Goal: Task Accomplishment & Management: Use online tool/utility

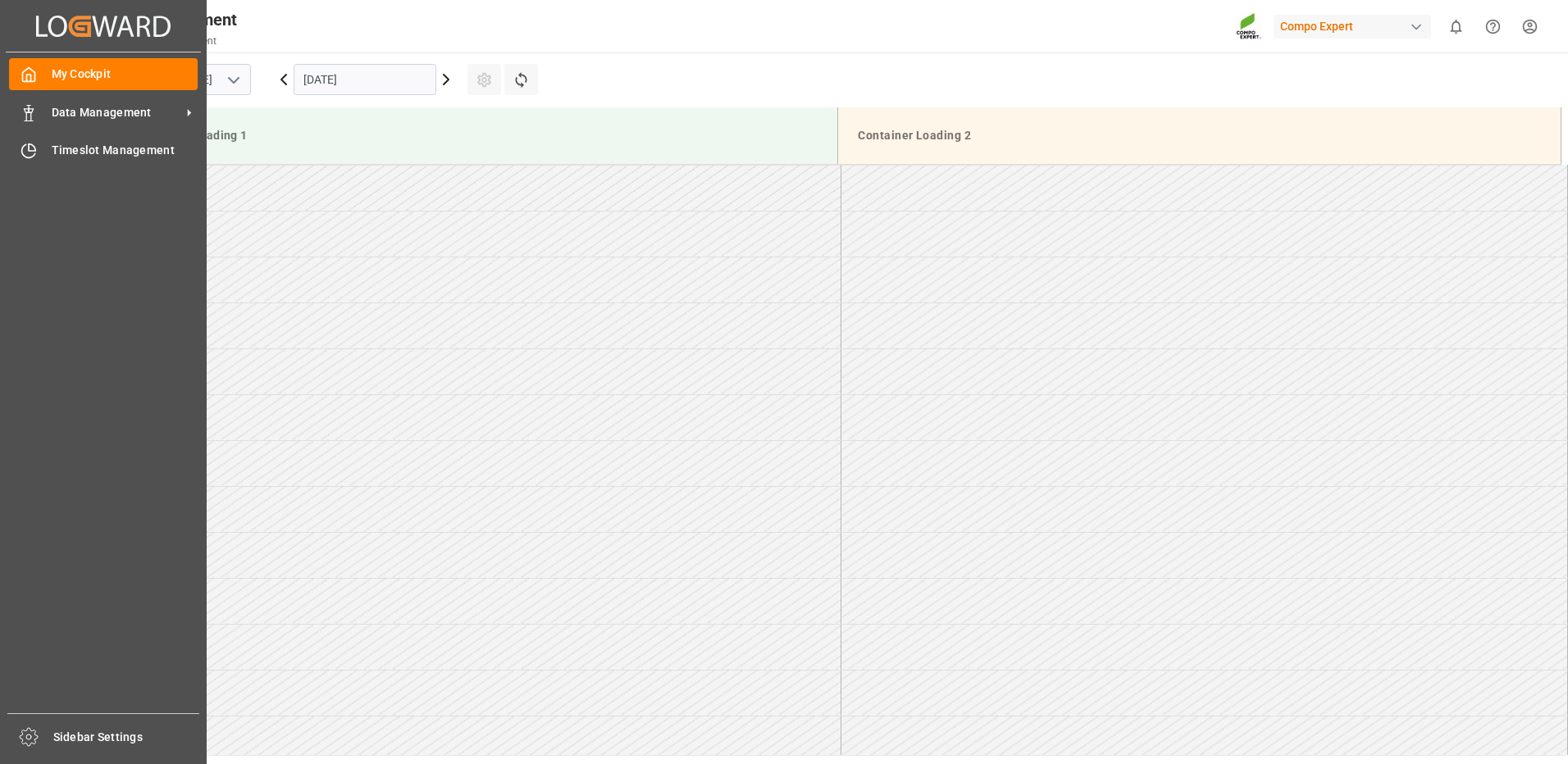
scroll to position [888, 0]
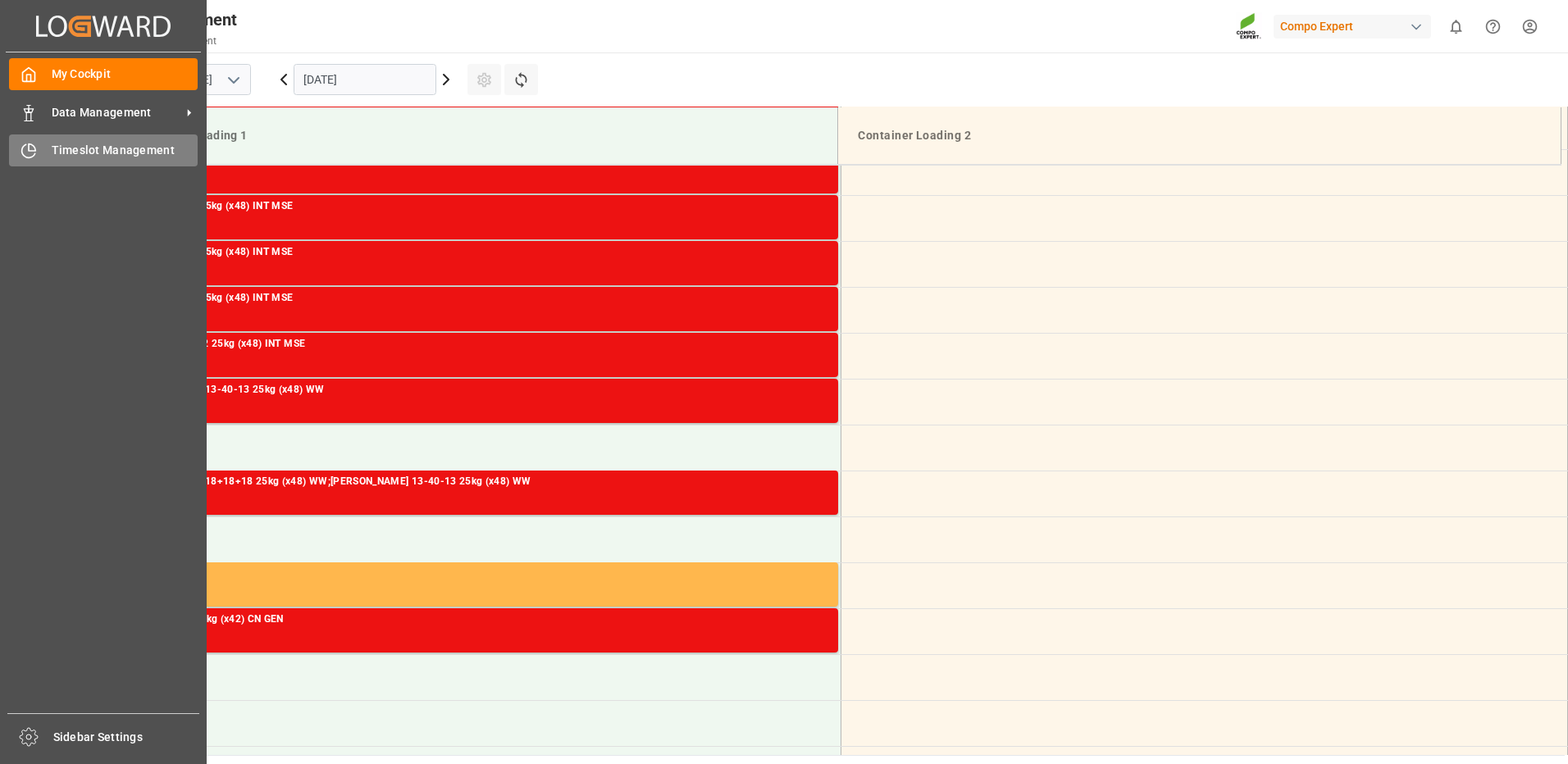
click at [93, 149] on span "Timeslot Management" at bounding box center [125, 150] width 147 height 17
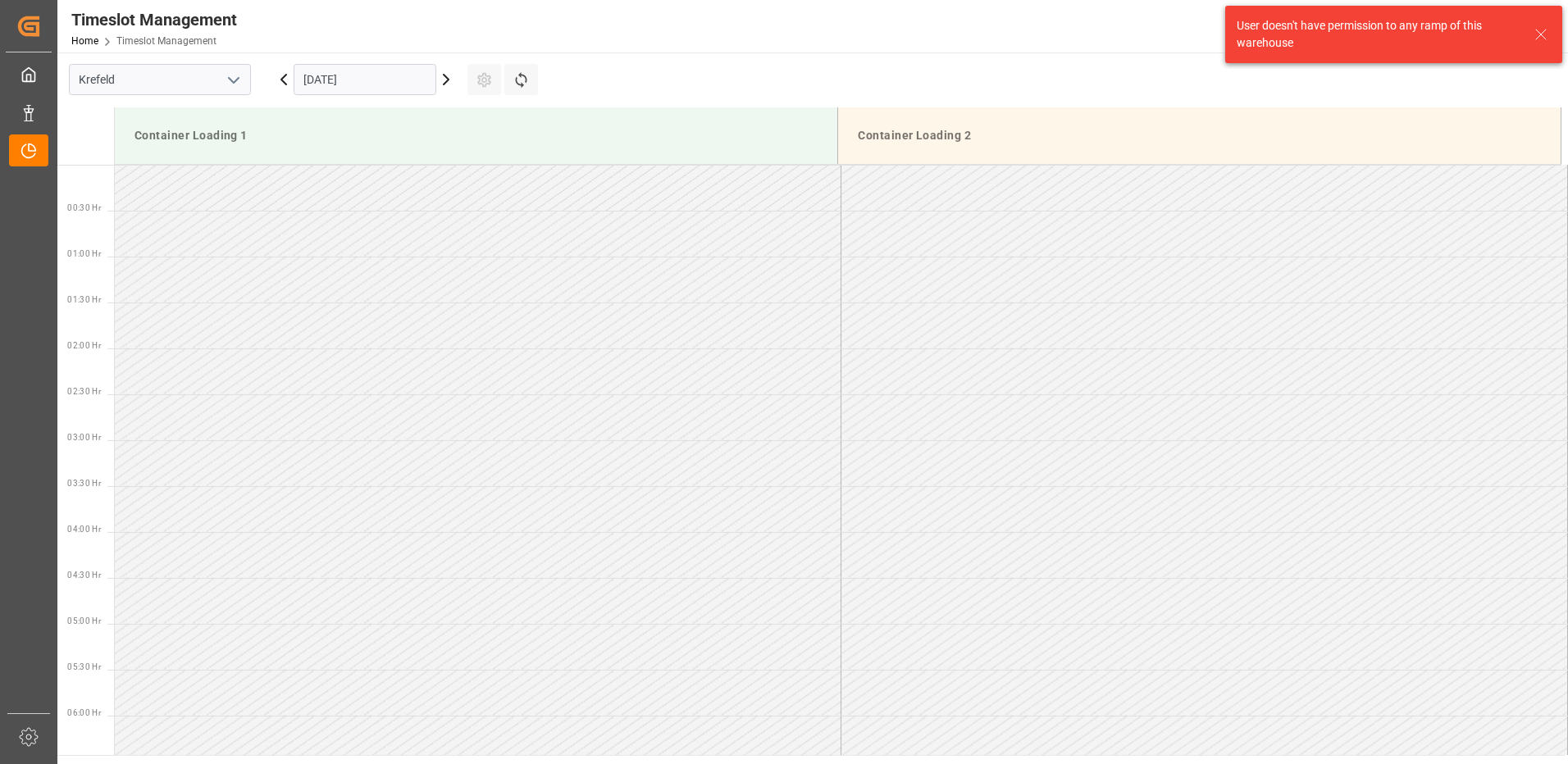
click at [237, 86] on icon "open menu" at bounding box center [233, 80] width 20 height 20
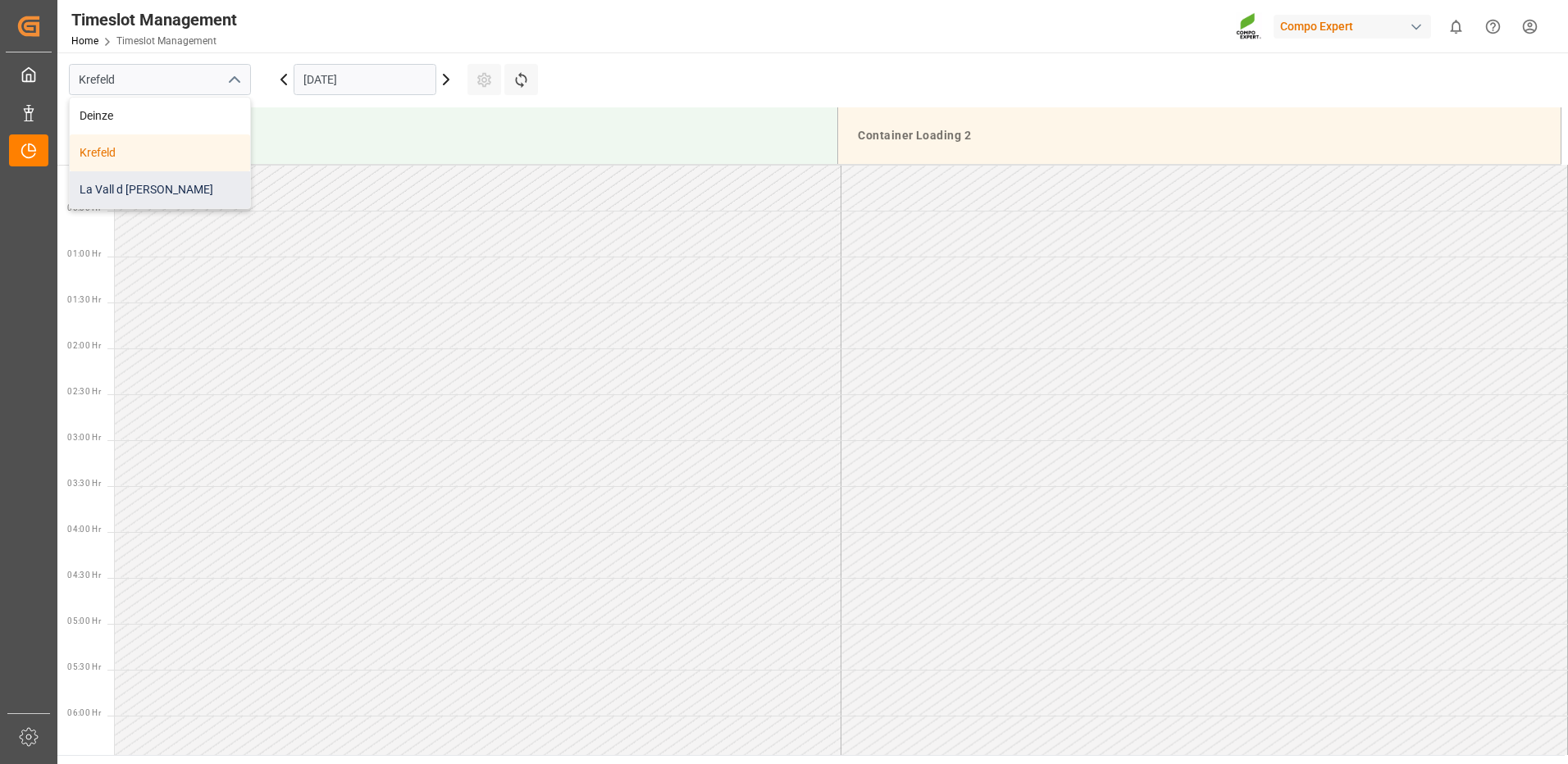
click at [165, 178] on div "La Vall d [PERSON_NAME]" at bounding box center [160, 190] width 180 height 37
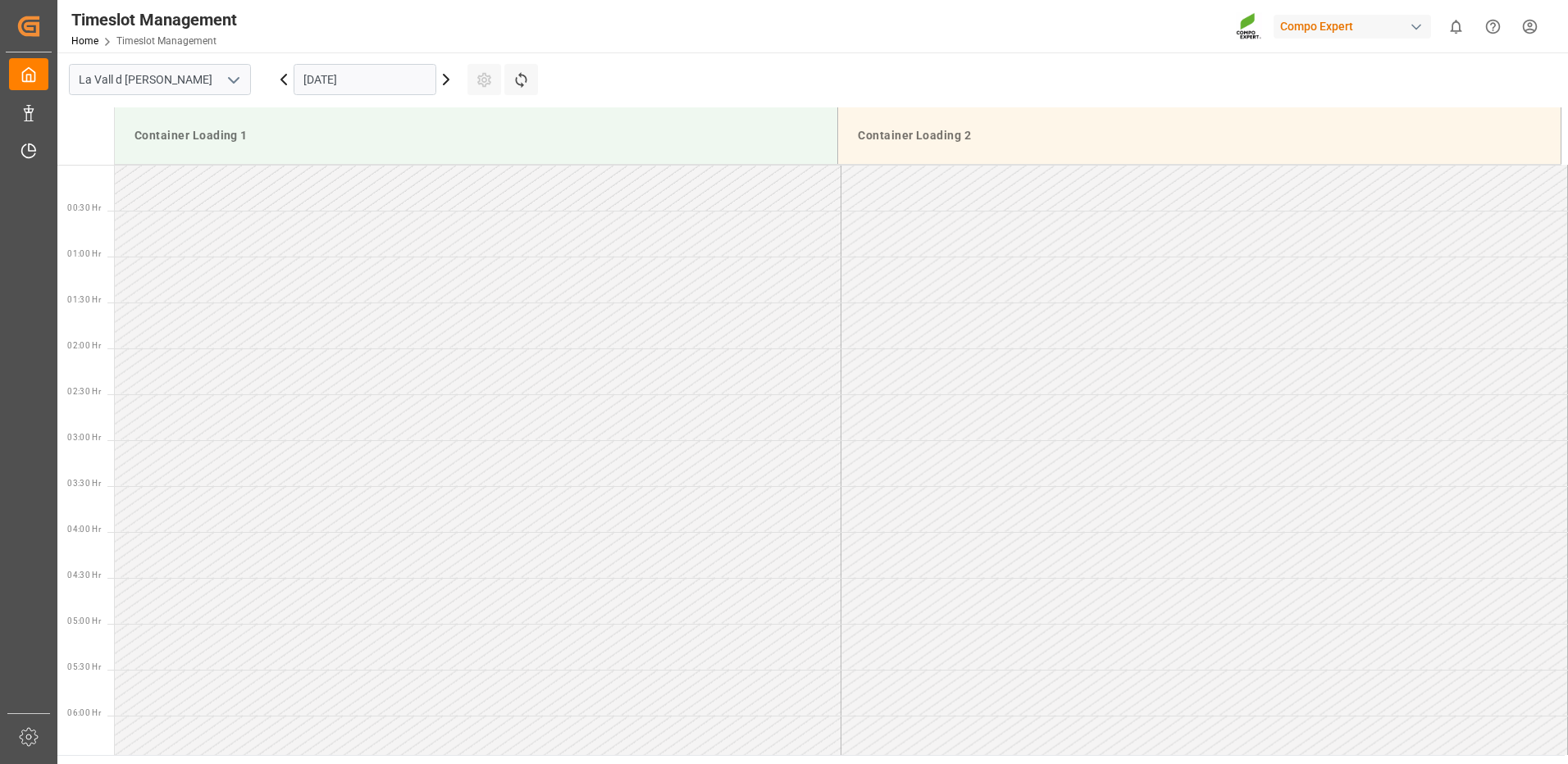
scroll to position [907, 0]
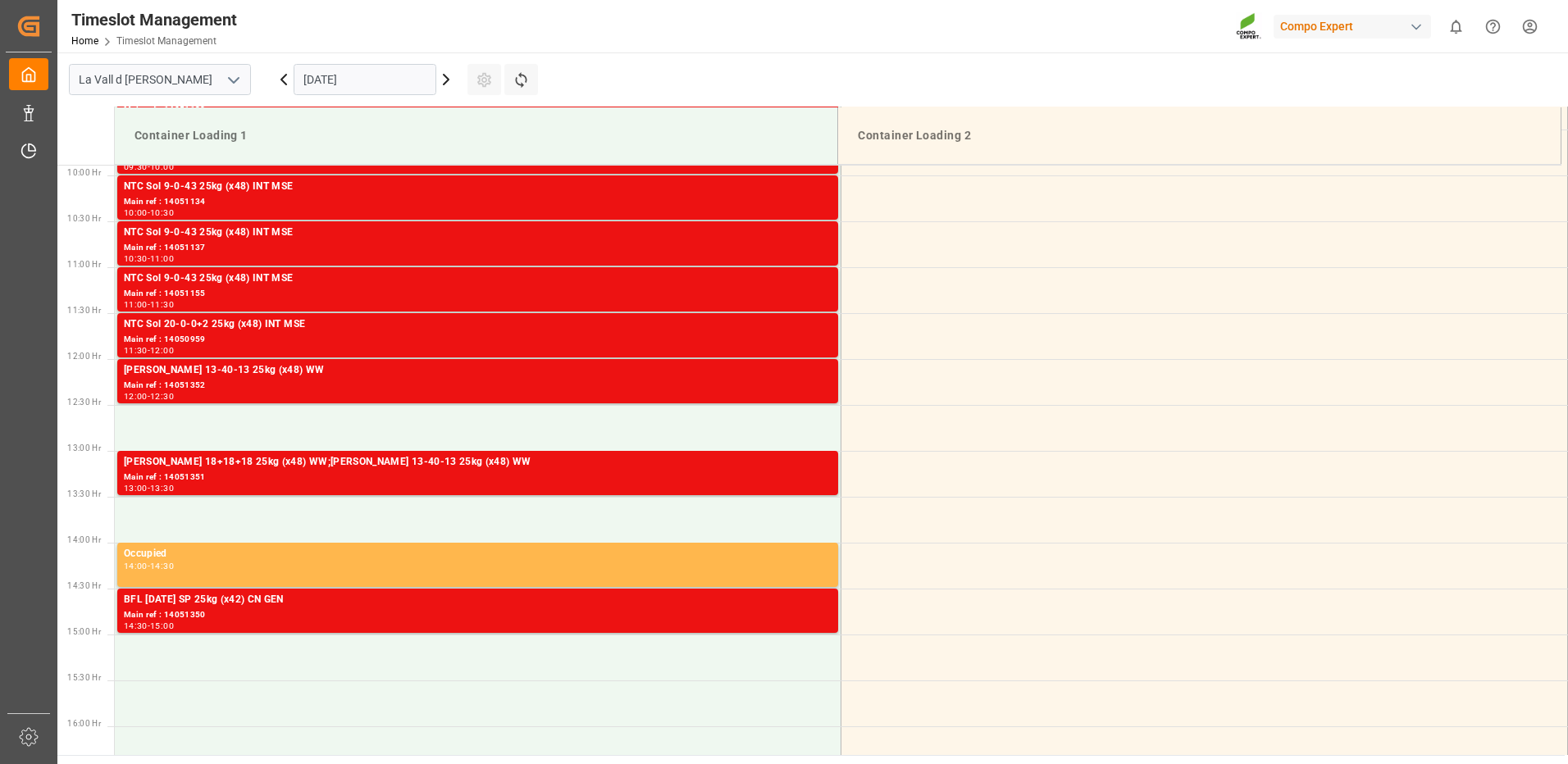
click at [336, 73] on input "[DATE]" at bounding box center [365, 79] width 143 height 31
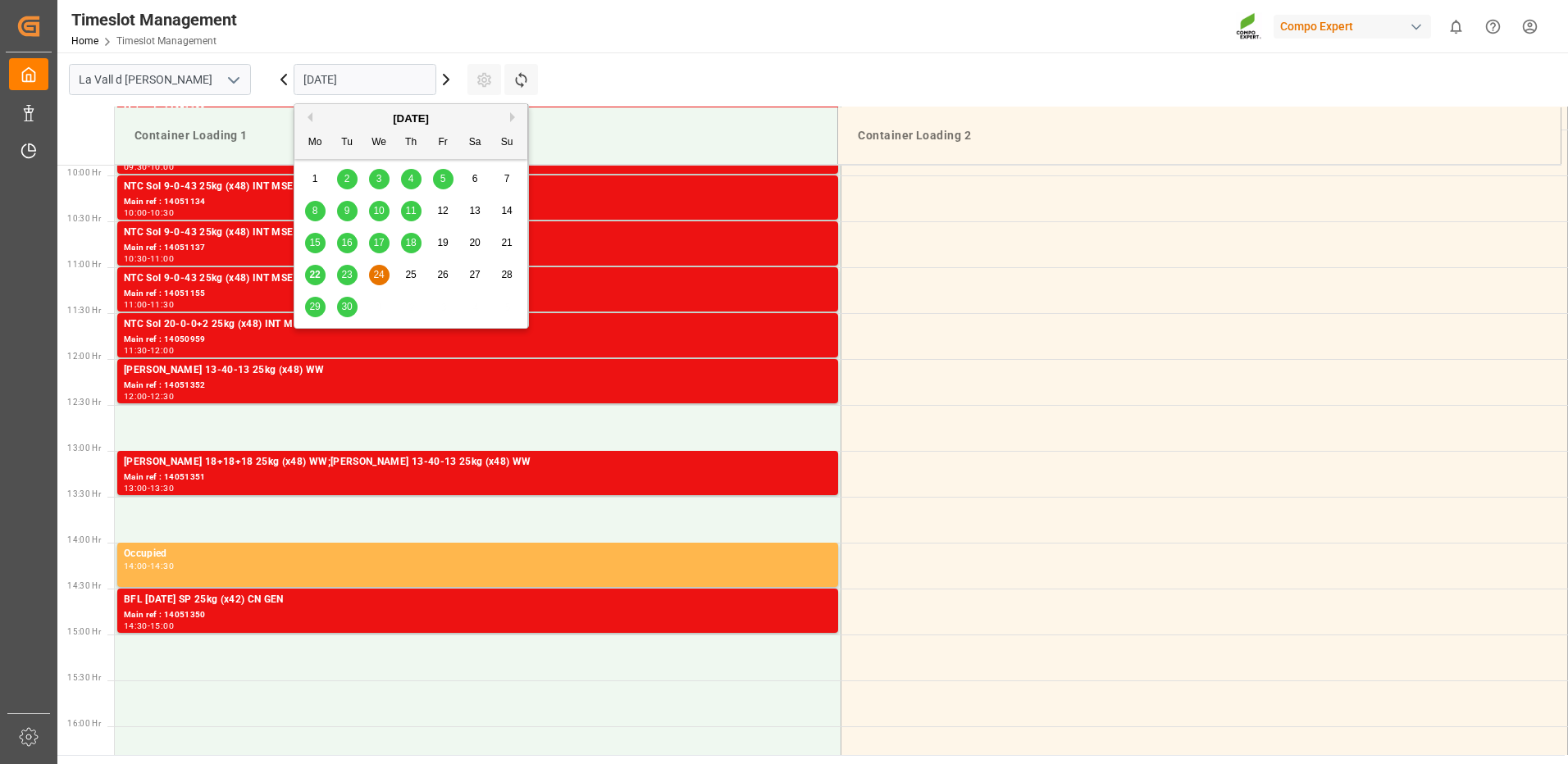
click at [513, 119] on button "Next Month" at bounding box center [515, 118] width 10 height 10
click at [374, 212] on div "8" at bounding box center [379, 211] width 20 height 20
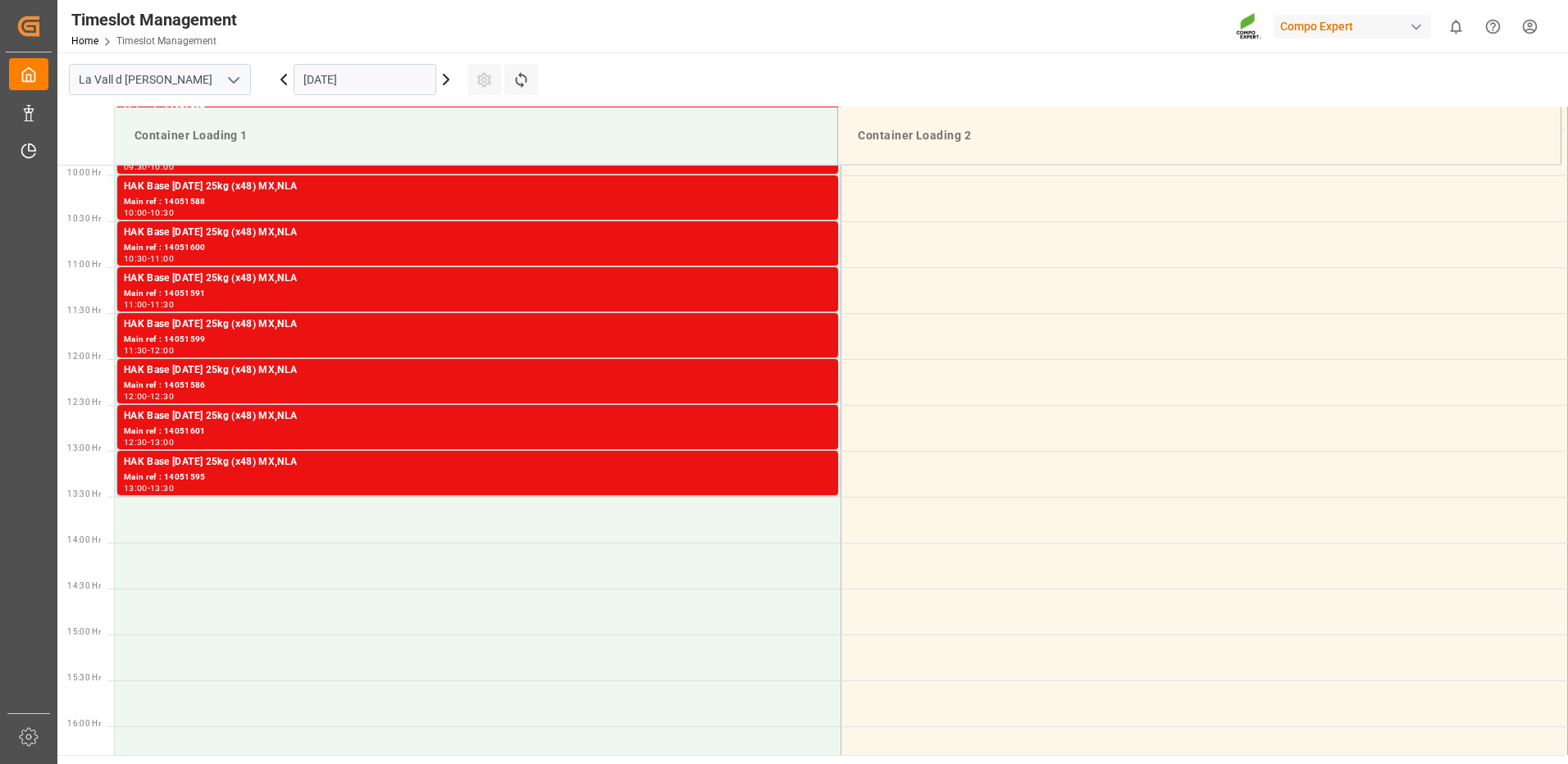
scroll to position [989, 0]
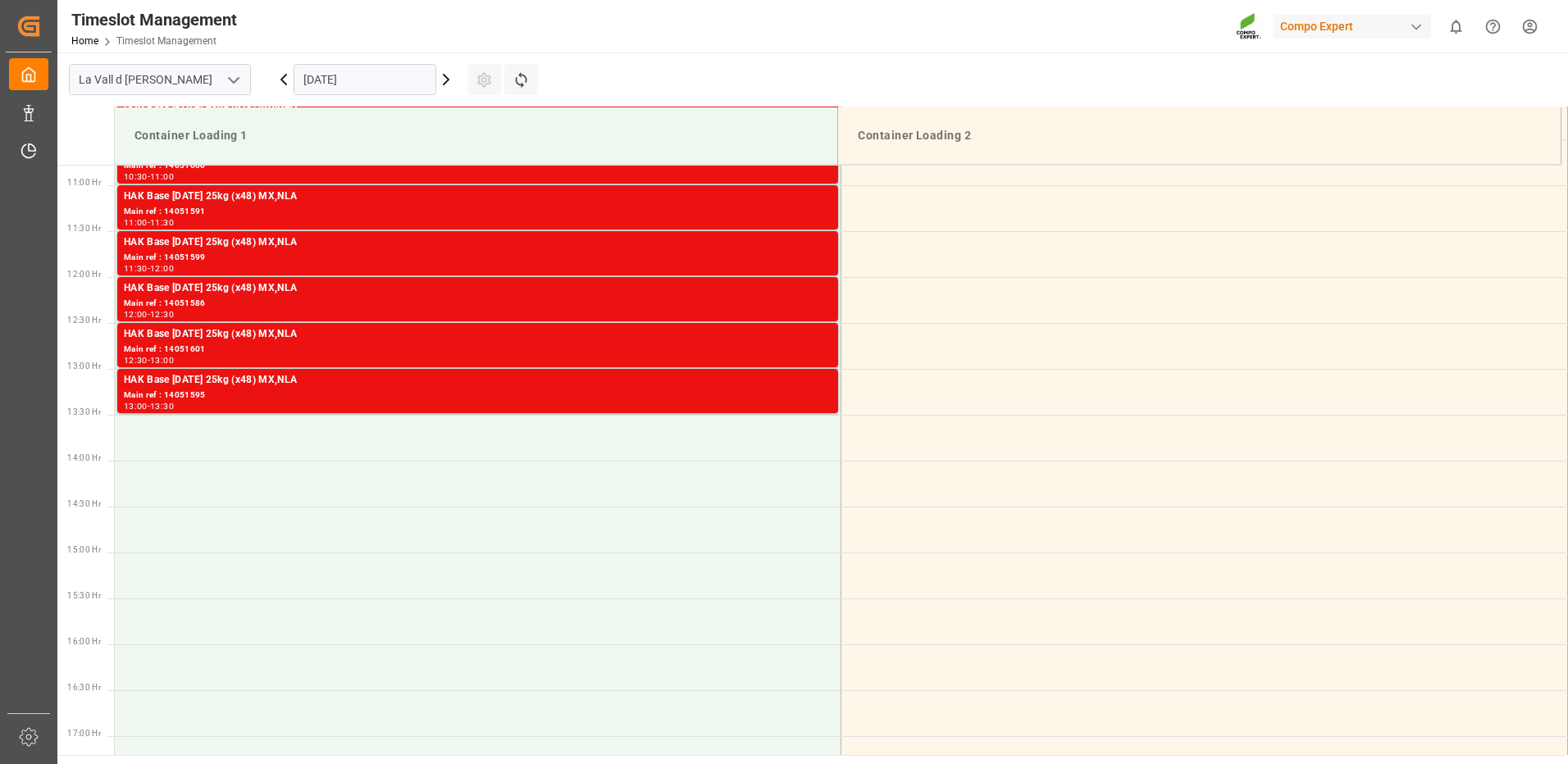
click at [363, 87] on input "[DATE]" at bounding box center [365, 79] width 143 height 31
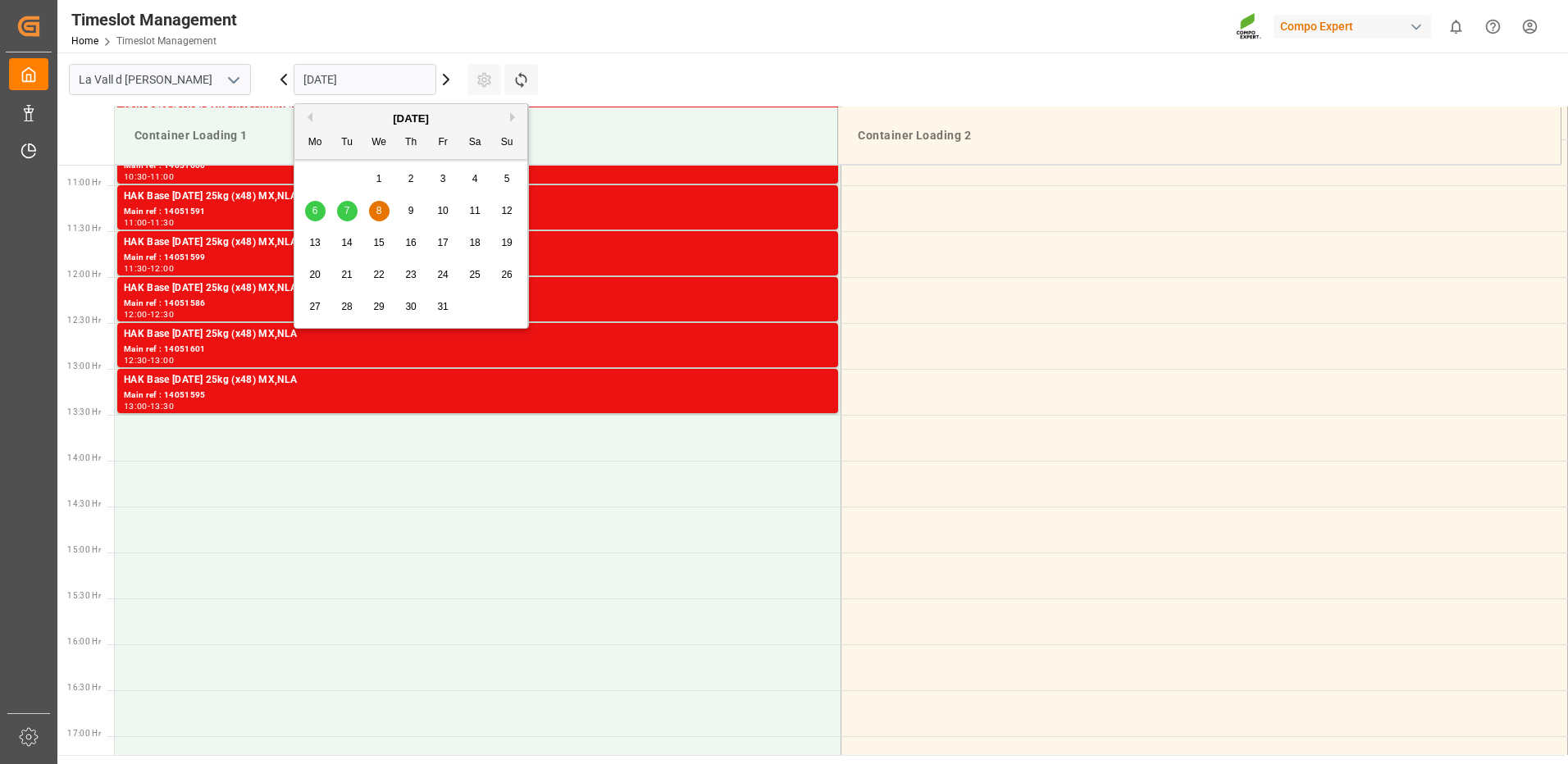
click at [412, 205] on span "9" at bounding box center [411, 210] width 6 height 11
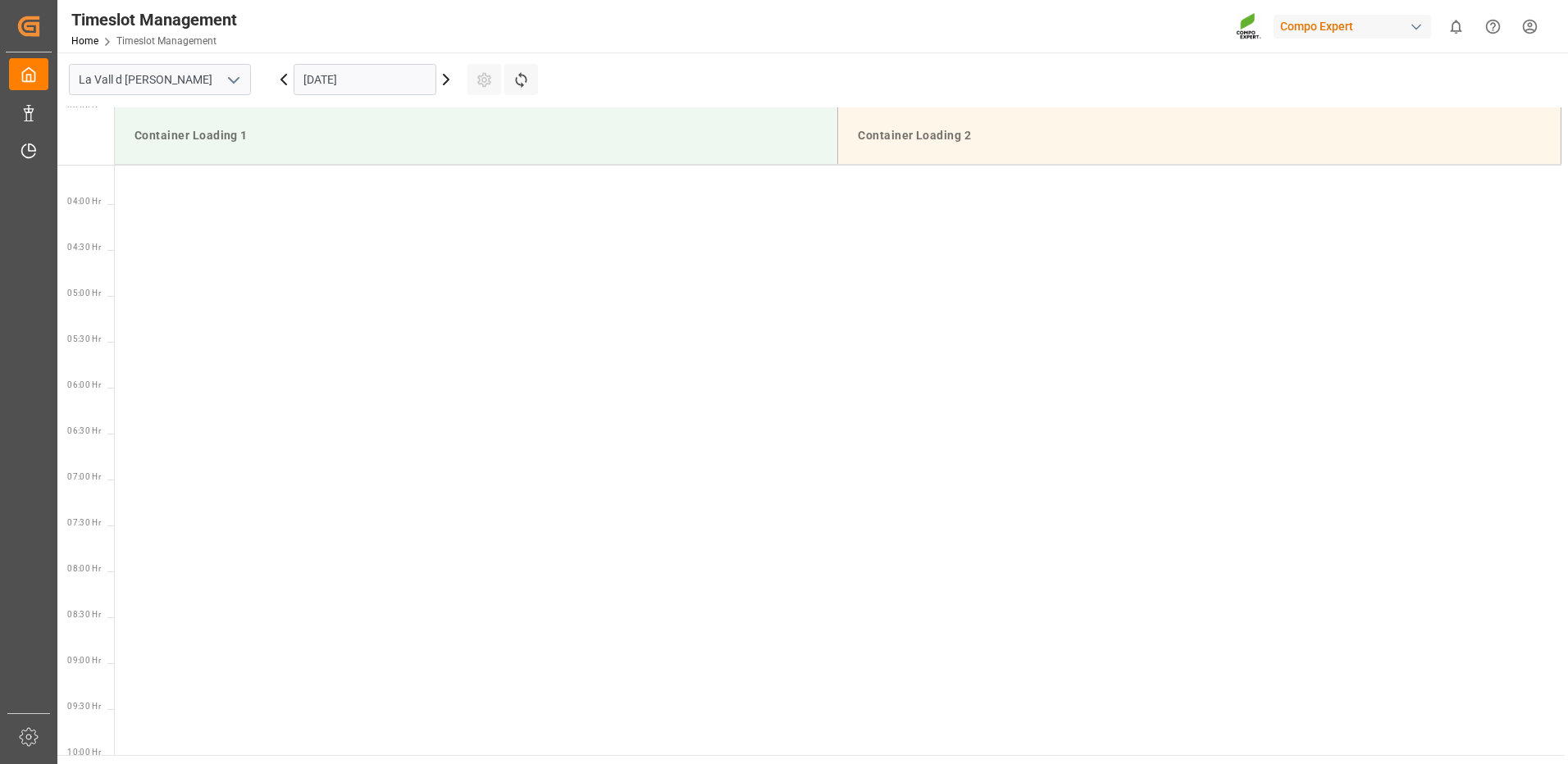
scroll to position [0, 0]
click at [372, 88] on input "[DATE]" at bounding box center [365, 79] width 143 height 31
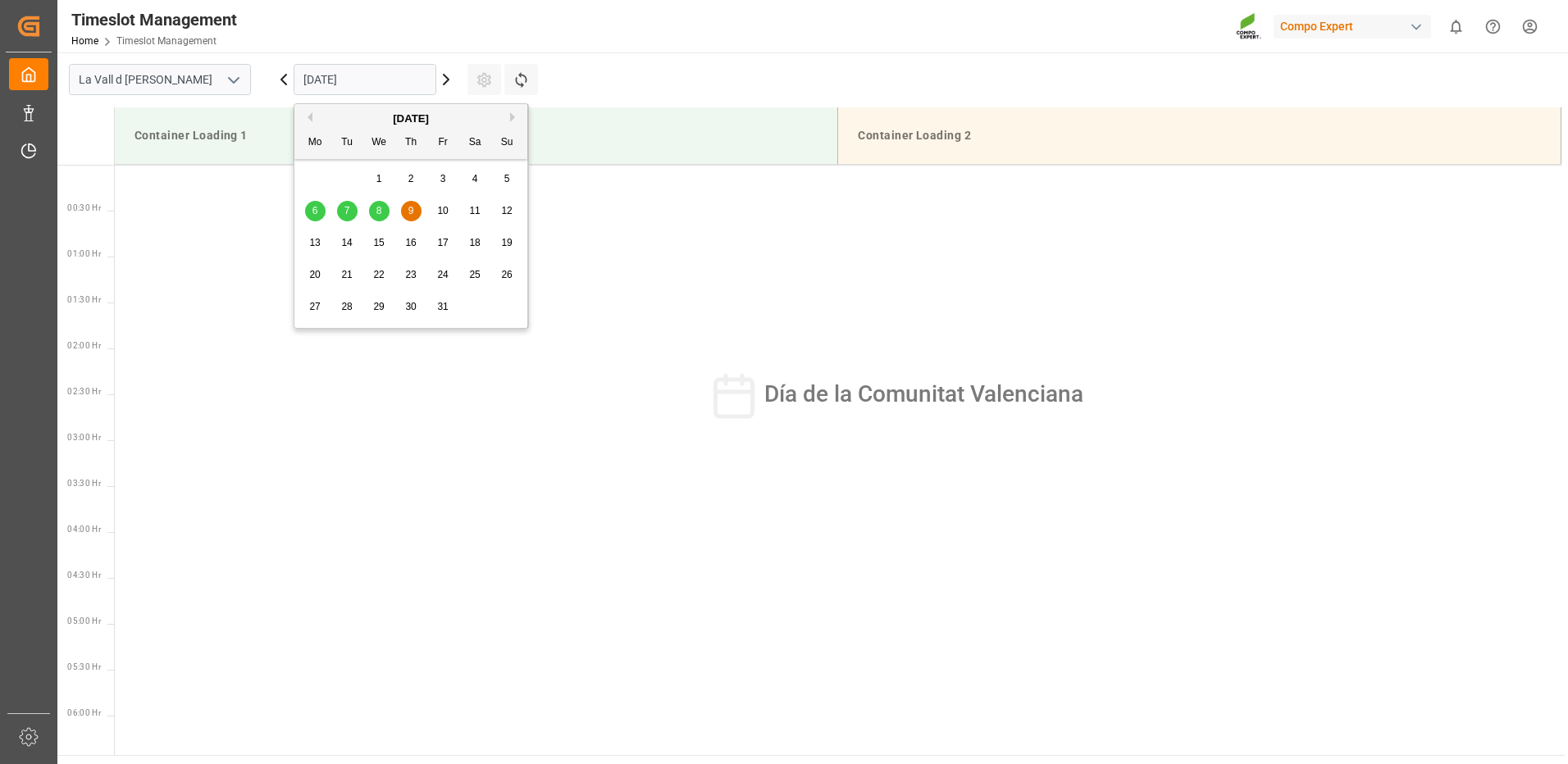
click at [437, 217] on span "10" at bounding box center [442, 210] width 10 height 11
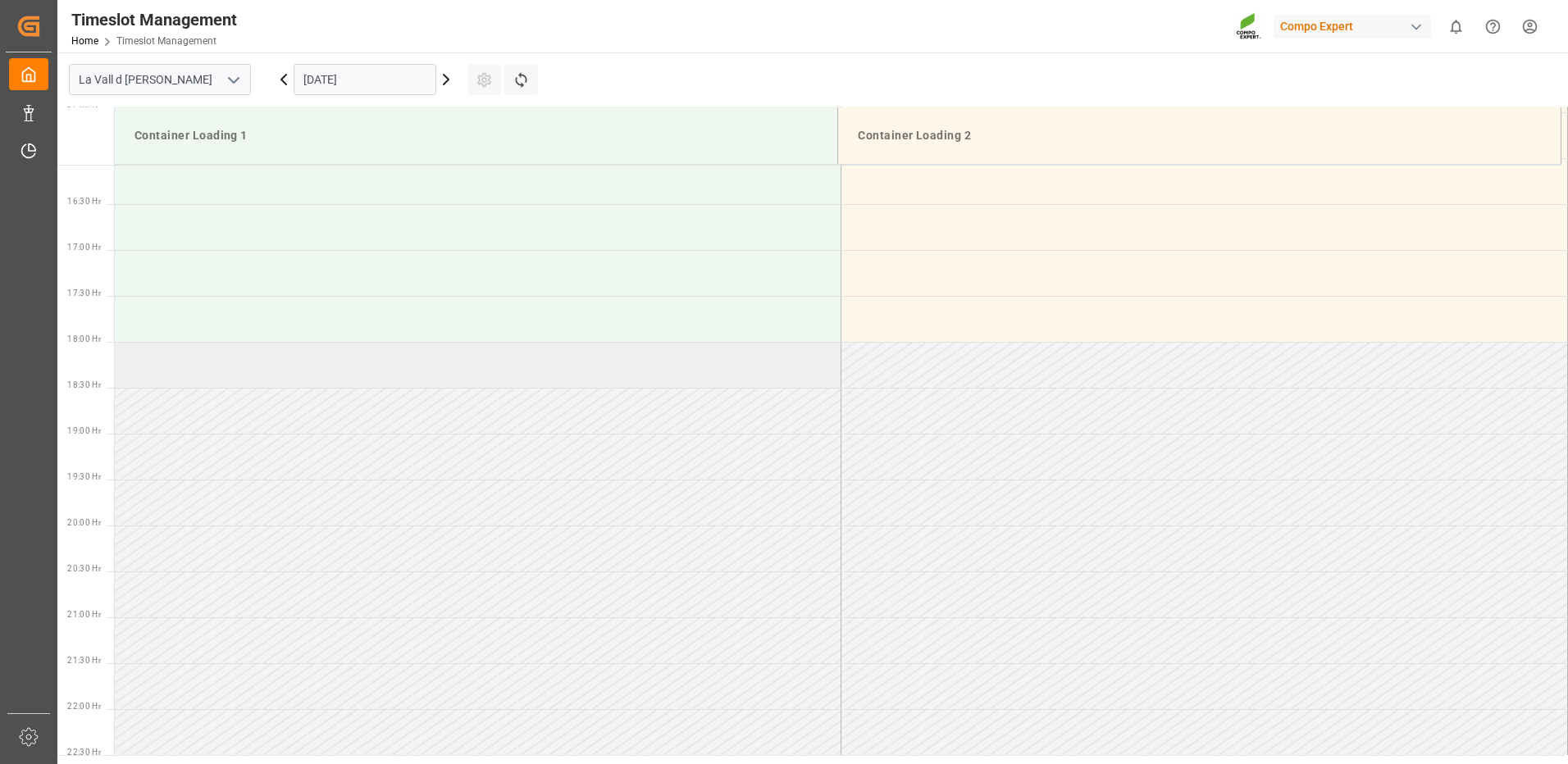
scroll to position [1614, 0]
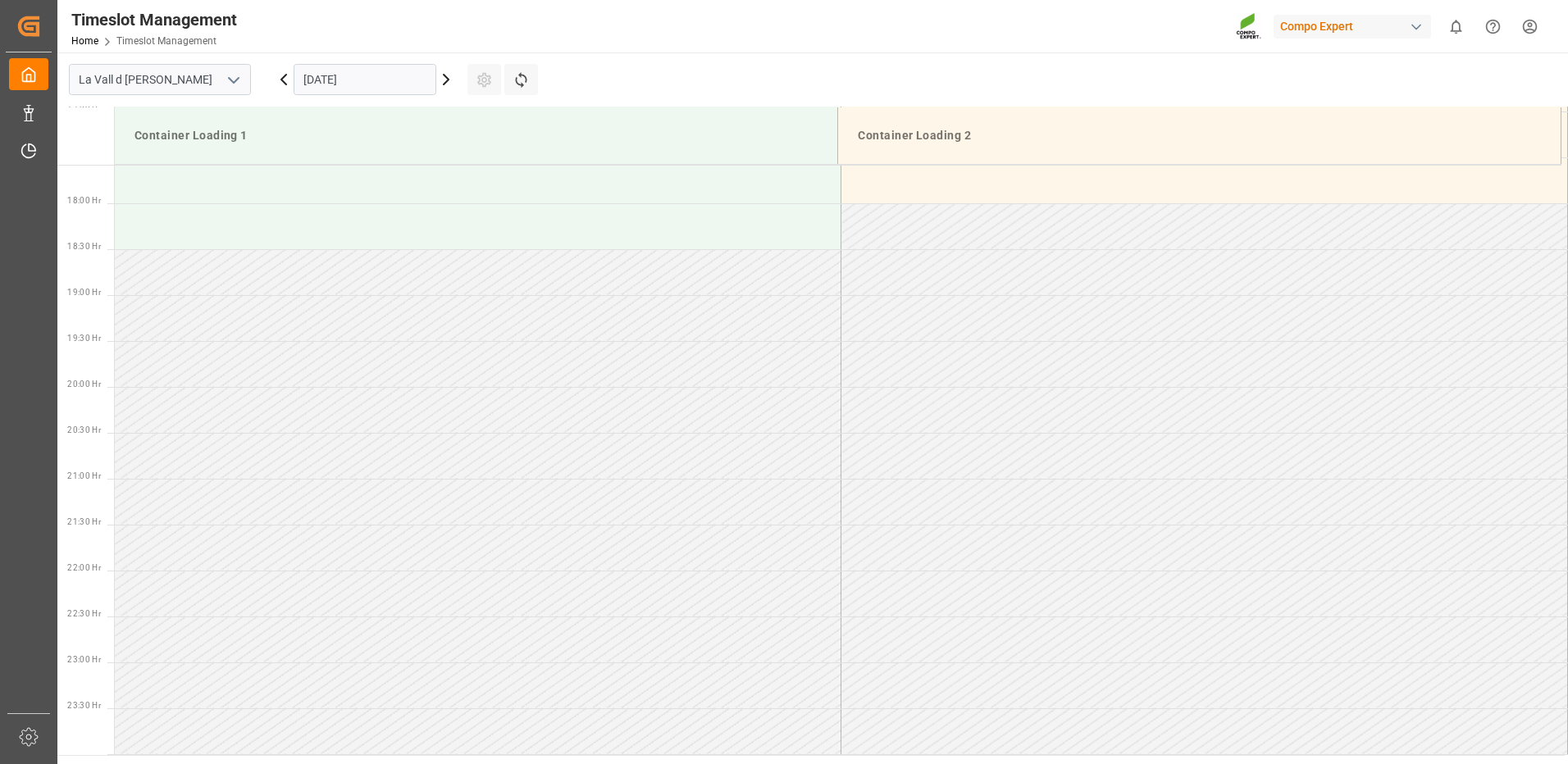
click at [401, 69] on input "[DATE]" at bounding box center [365, 79] width 143 height 31
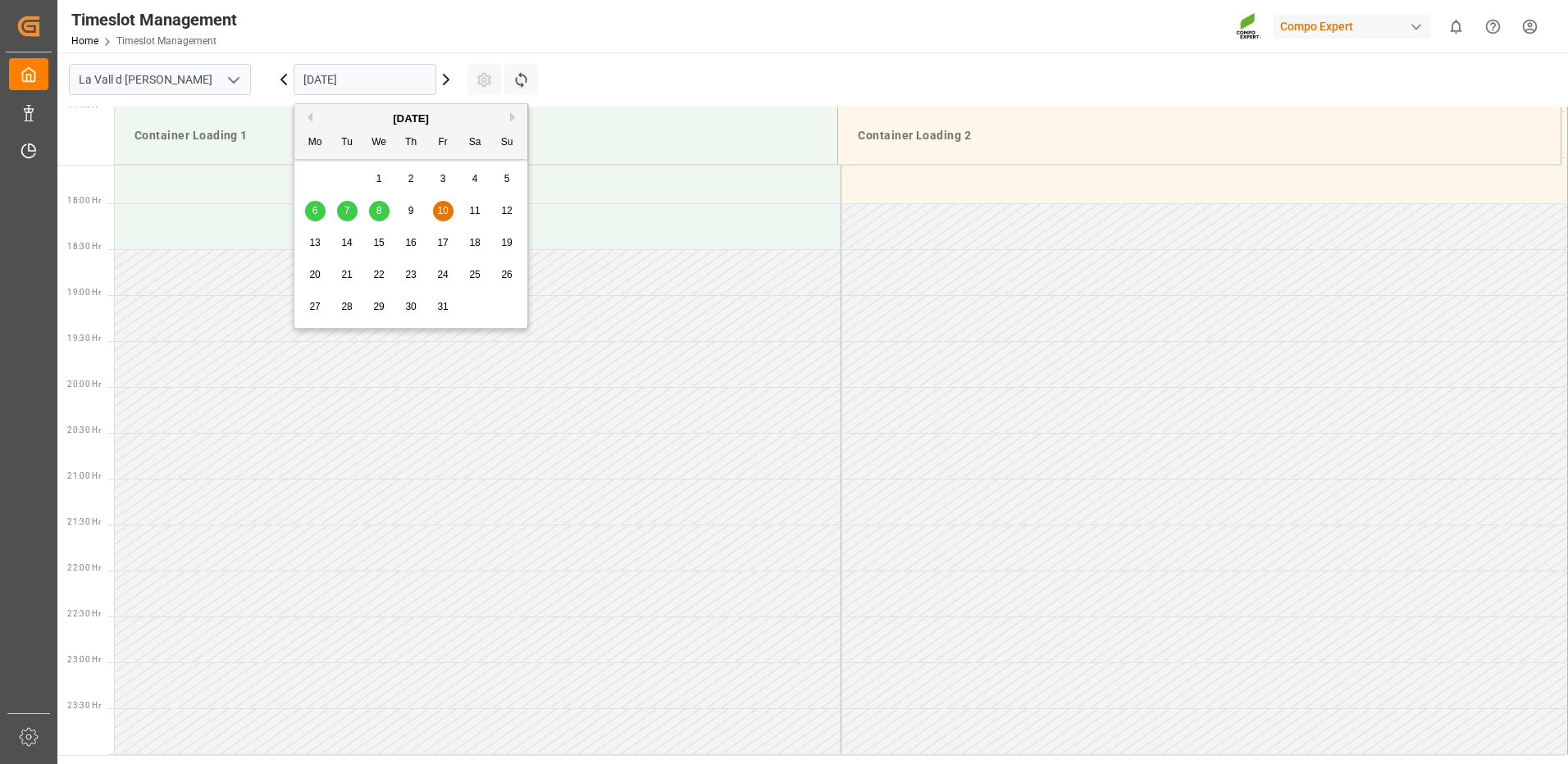
click at [383, 209] on div "8" at bounding box center [379, 211] width 20 height 20
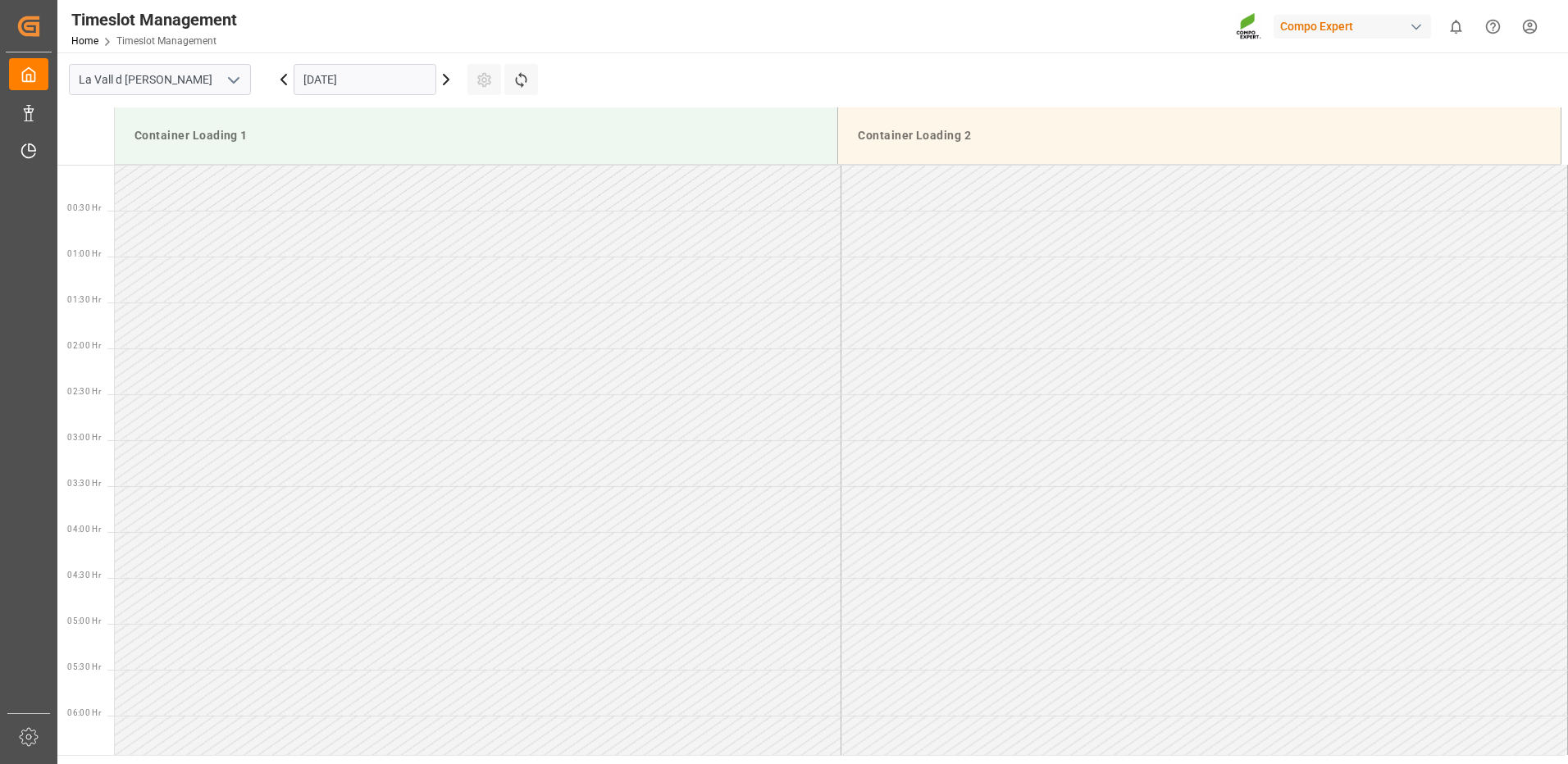
scroll to position [907, 0]
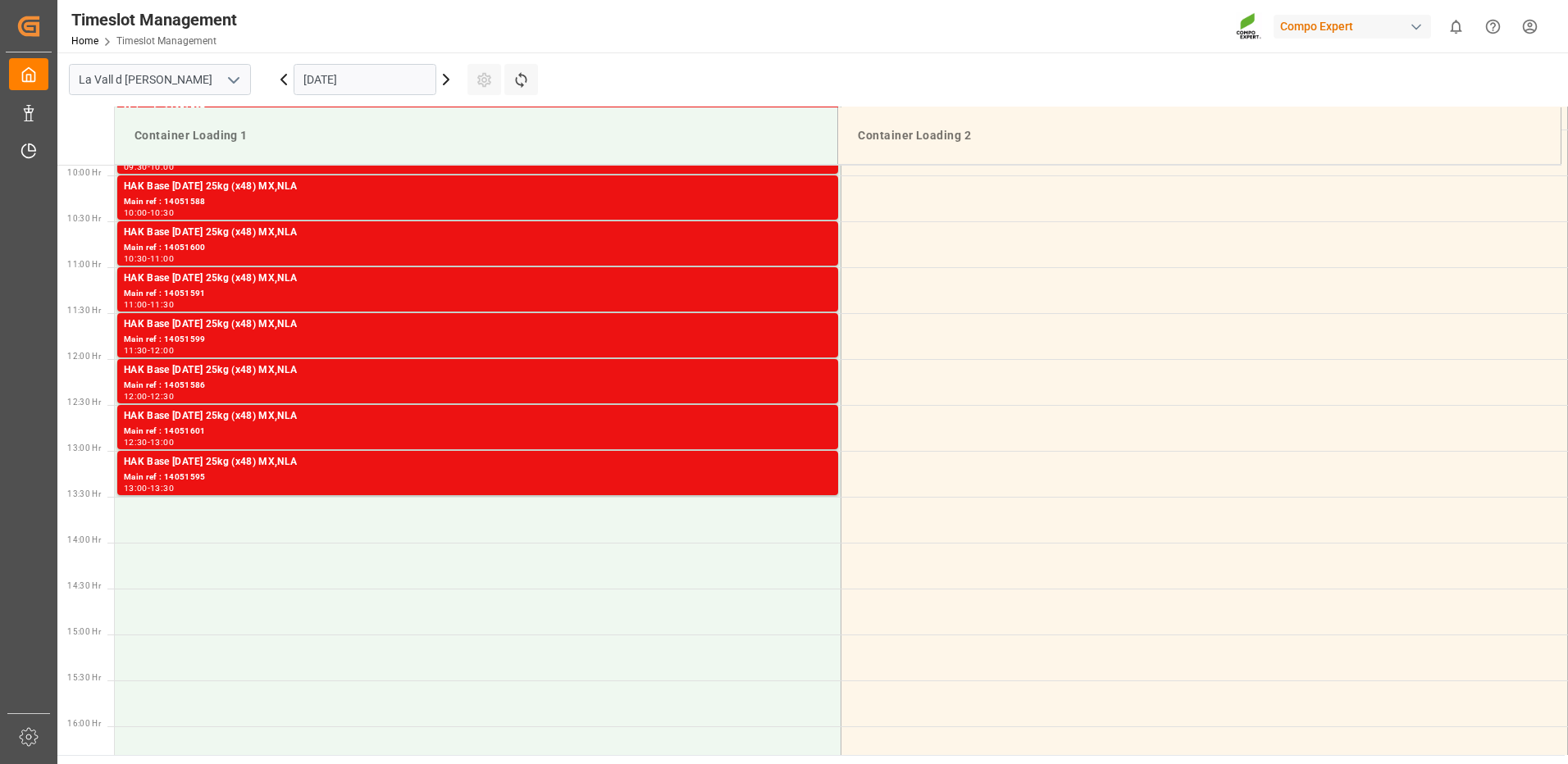
click at [349, 79] on input "[DATE]" at bounding box center [365, 79] width 143 height 31
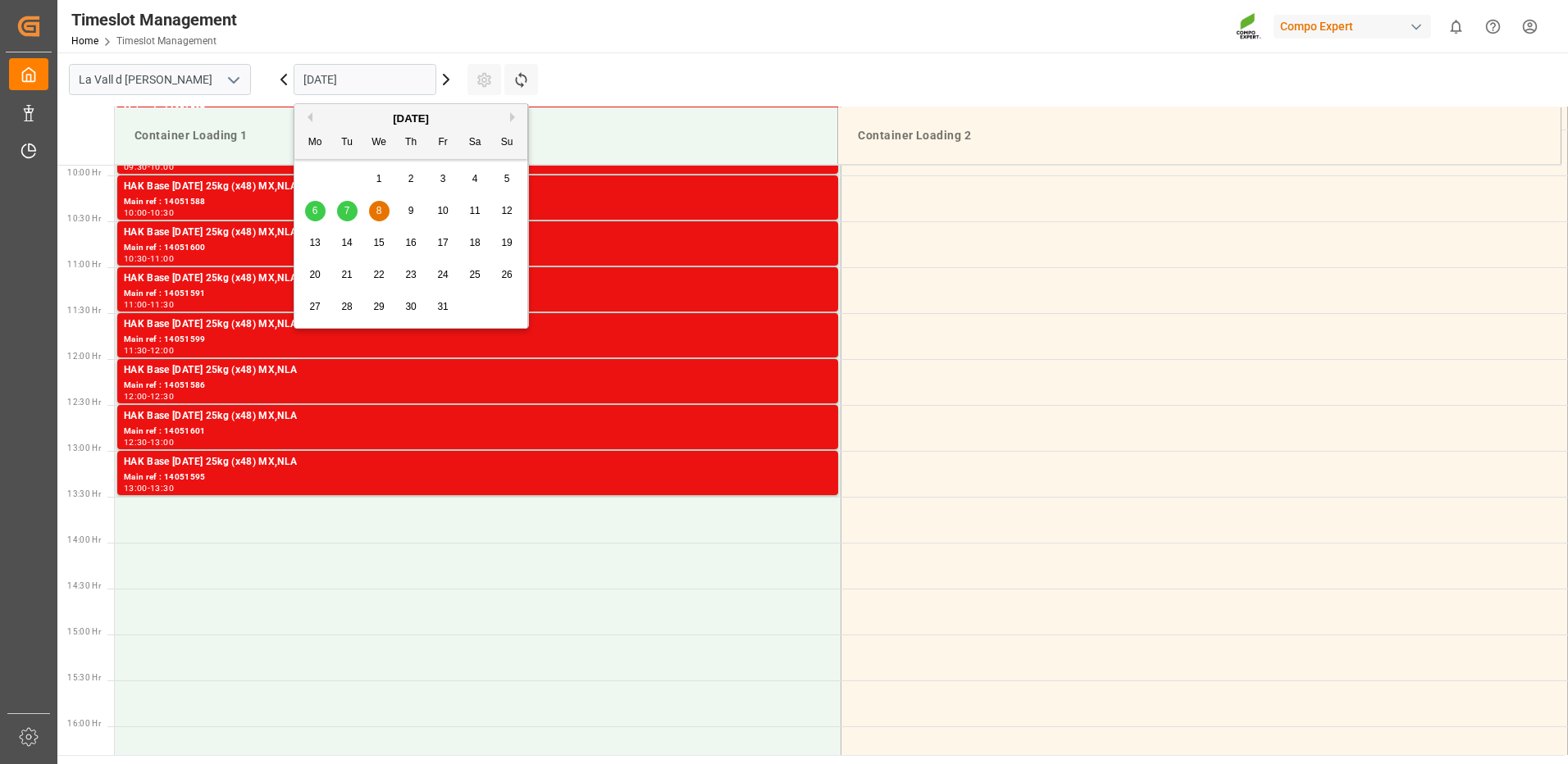
click at [319, 213] on div "6" at bounding box center [315, 211] width 20 height 20
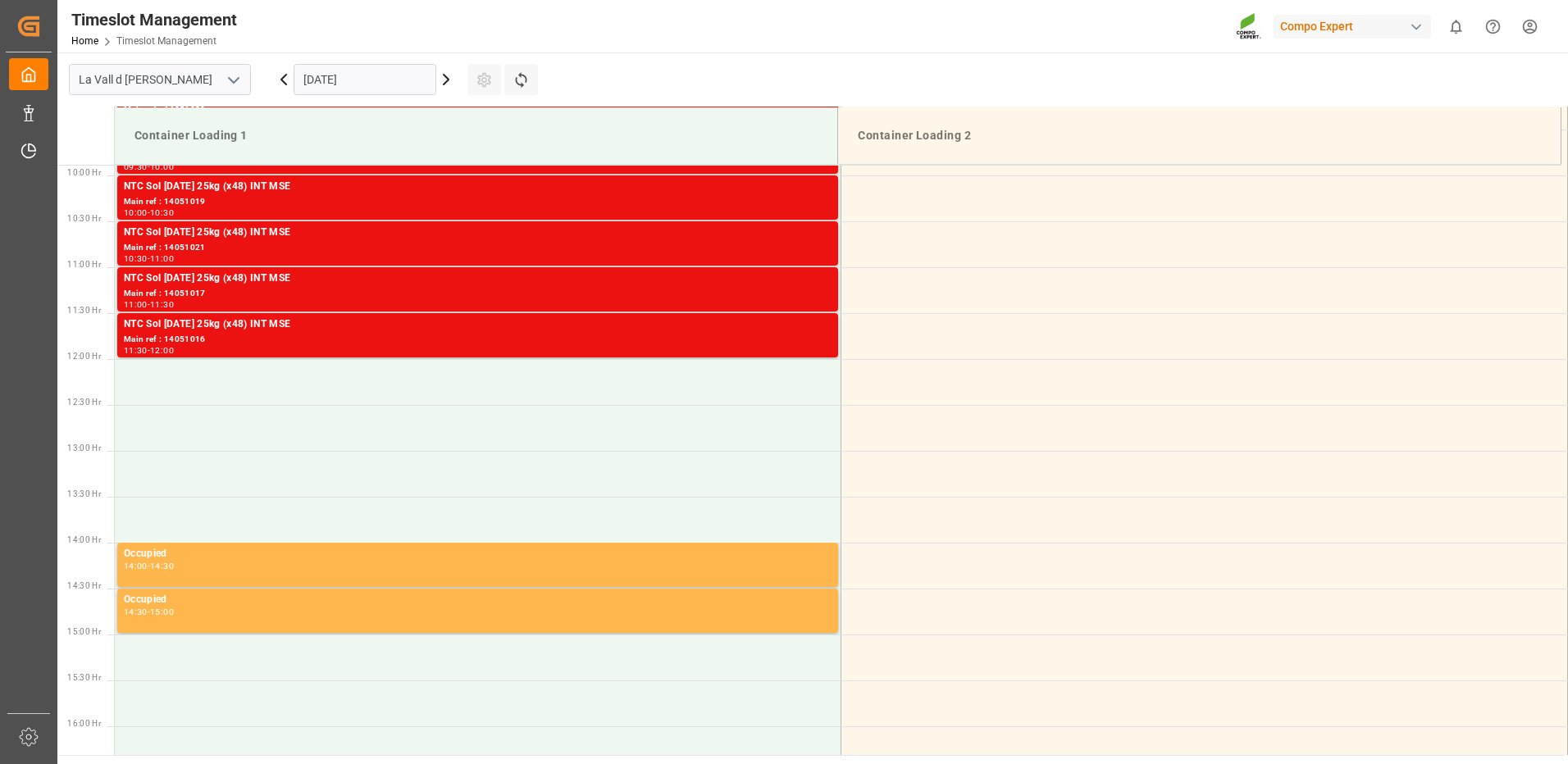
click at [380, 79] on input "[DATE]" at bounding box center [365, 79] width 143 height 31
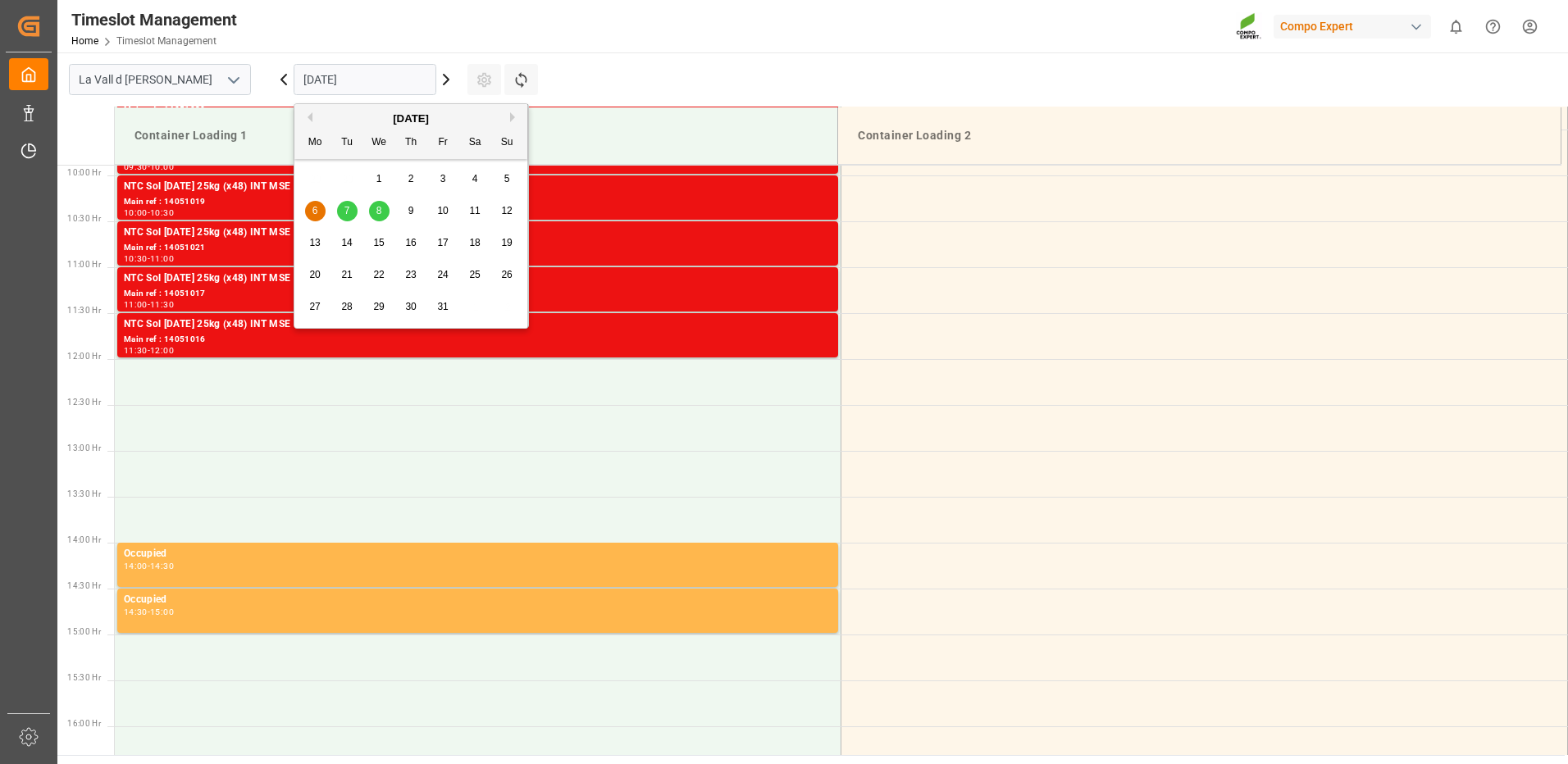
click at [350, 213] on div "7" at bounding box center [348, 211] width 20 height 20
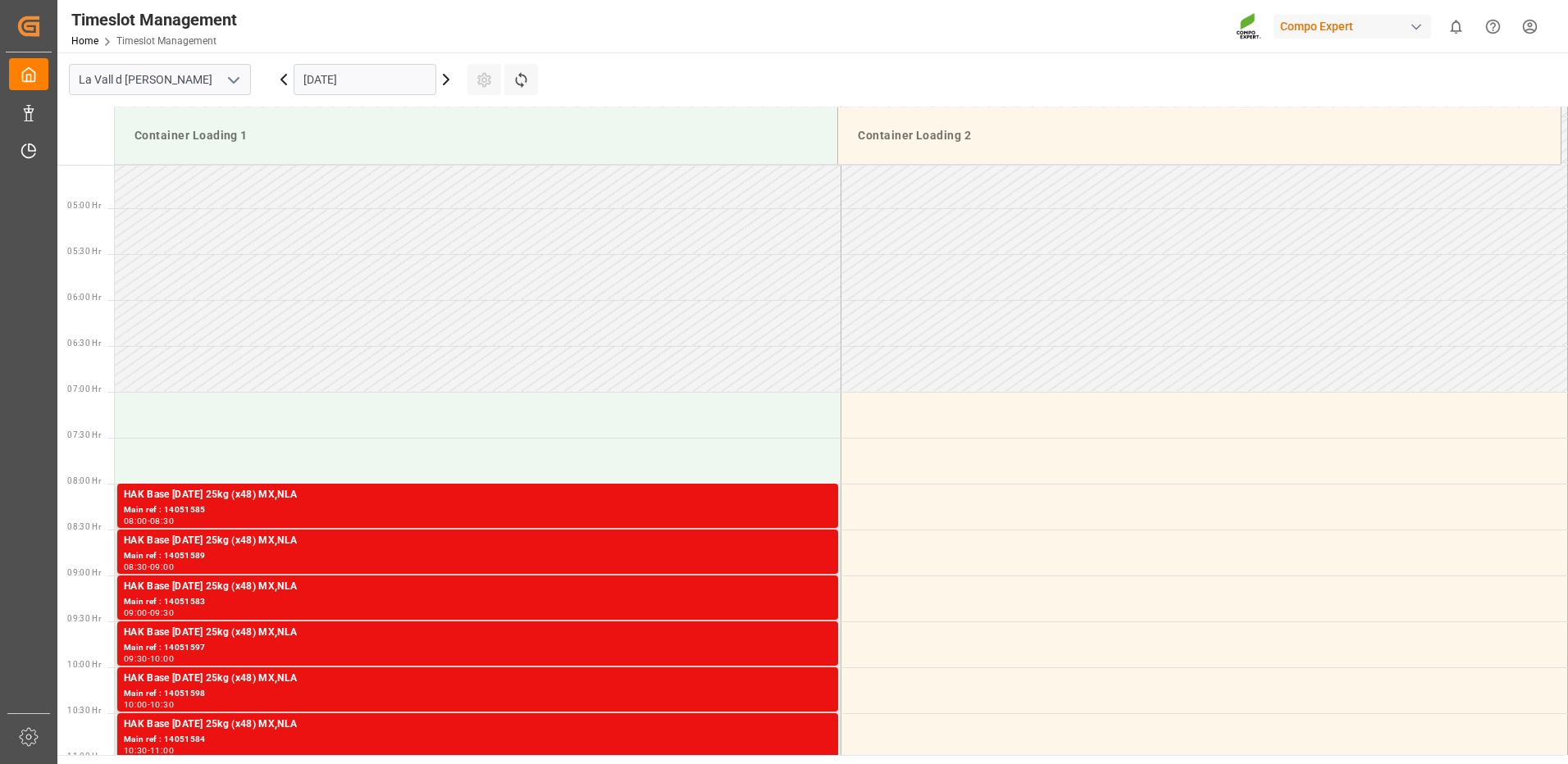
scroll to position [744, 0]
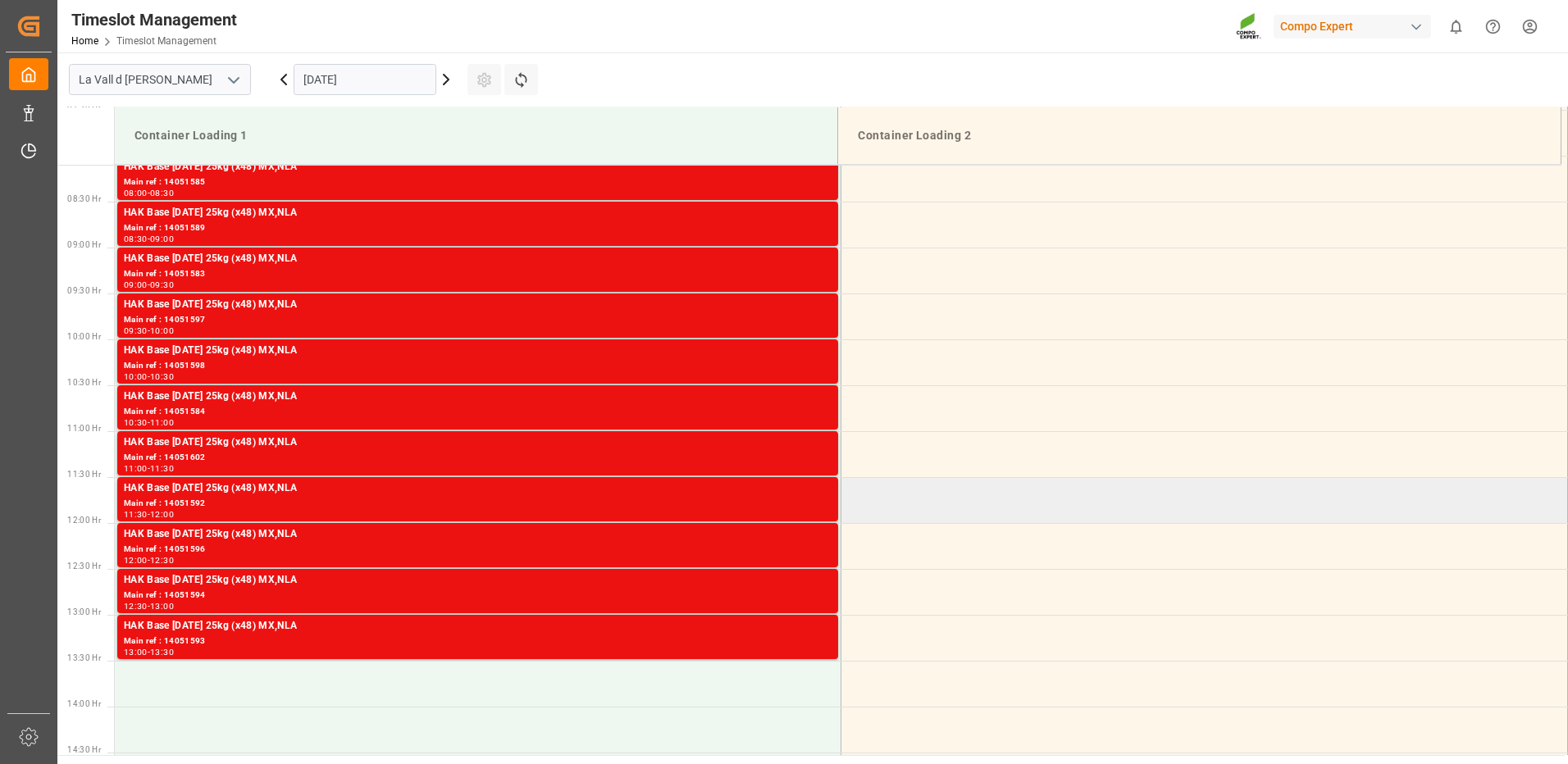
click at [1442, 494] on td at bounding box center [1204, 500] width 727 height 46
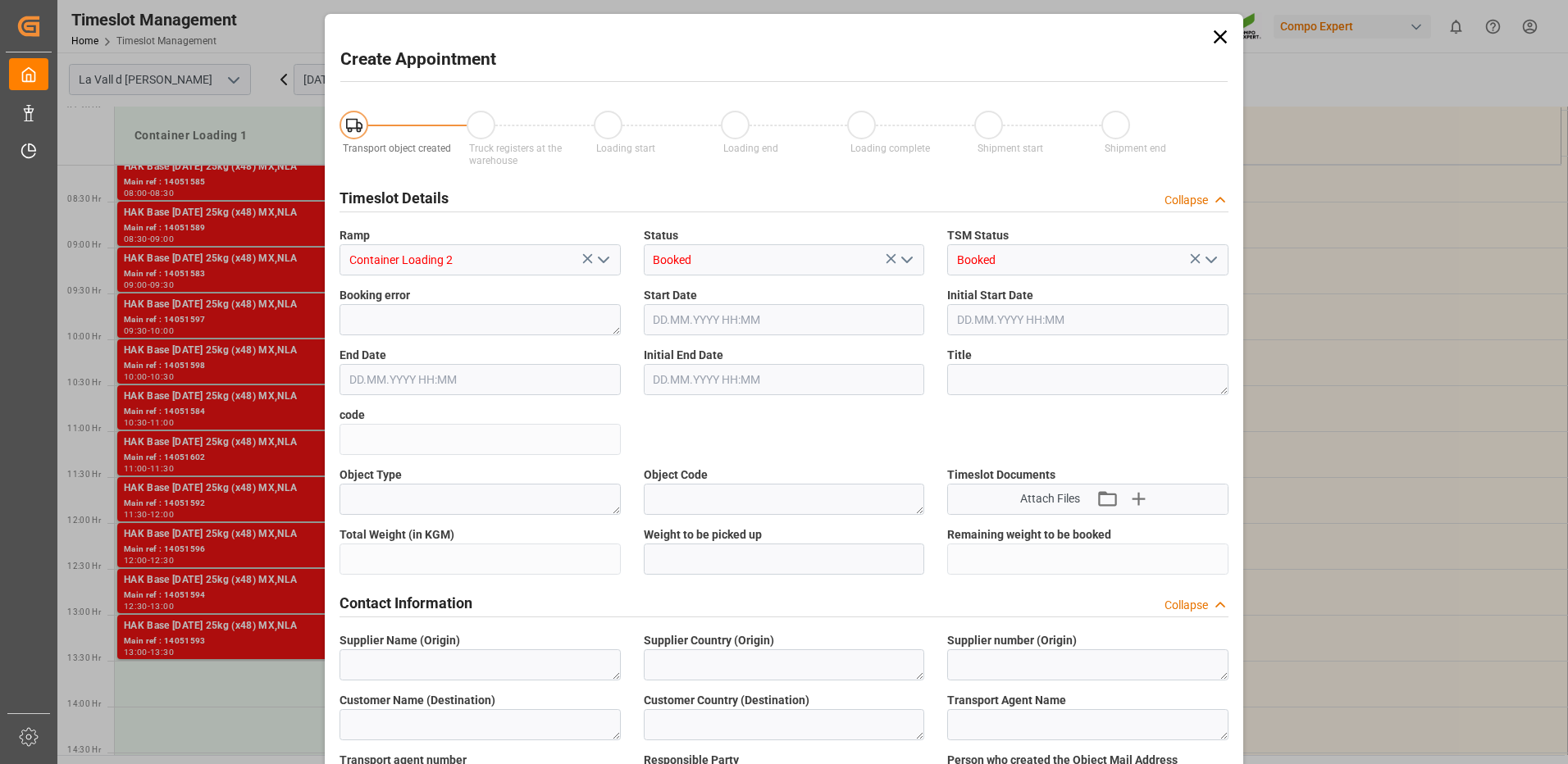
type input "[DATE] 11:30"
type input "[DATE] 12:00"
